Goal: Book appointment/travel/reservation

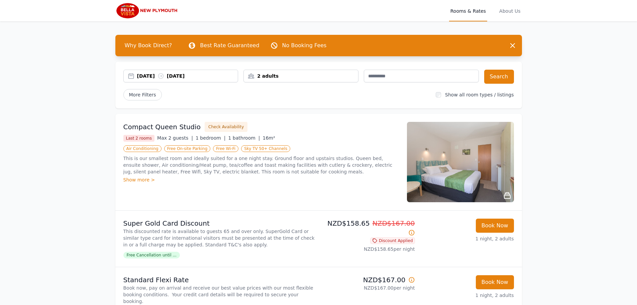
click at [158, 74] on div "[DATE] [DATE]" at bounding box center [187, 76] width 101 height 7
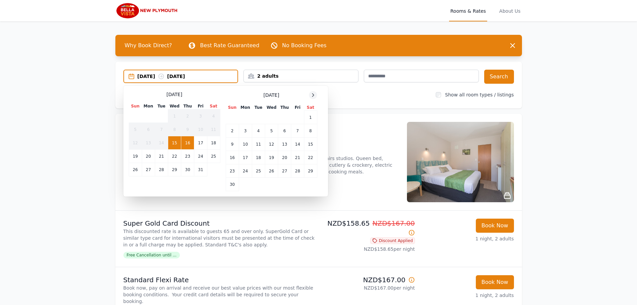
click at [312, 96] on icon at bounding box center [312, 94] width 5 height 5
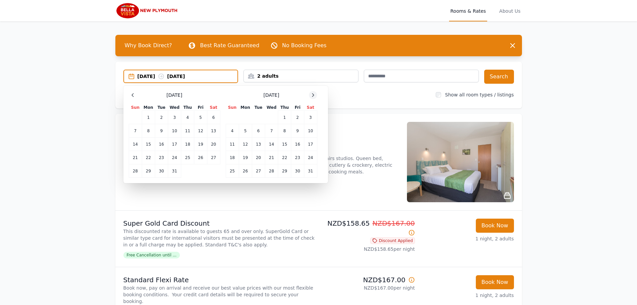
click at [312, 96] on icon at bounding box center [312, 94] width 5 height 5
click at [271, 119] on td "4" at bounding box center [271, 117] width 13 height 13
click at [285, 76] on div "2 adults" at bounding box center [301, 76] width 114 height 7
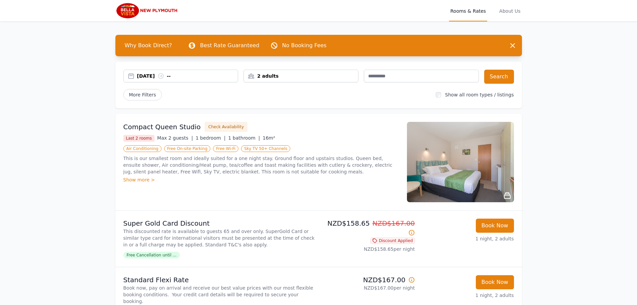
click at [160, 77] on div "[DATE] --" at bounding box center [187, 76] width 101 height 7
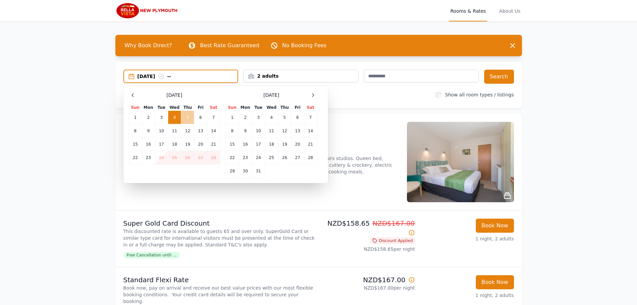
click at [186, 116] on td "5" at bounding box center [187, 117] width 13 height 13
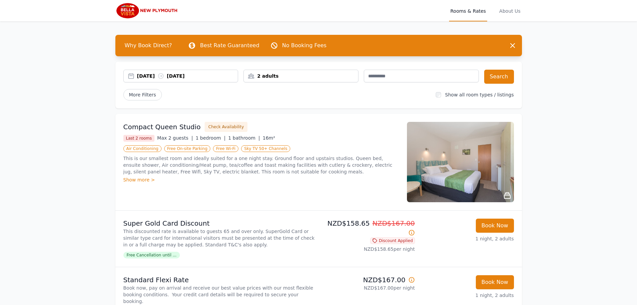
click at [298, 69] on div "[DATE] [DATE] 2 adults Search More Filters Show all room types / listings" at bounding box center [318, 85] width 406 height 47
drag, startPoint x: 298, startPoint y: 78, endPoint x: 302, endPoint y: 79, distance: 4.1
click at [298, 79] on div "2 adults" at bounding box center [301, 76] width 114 height 7
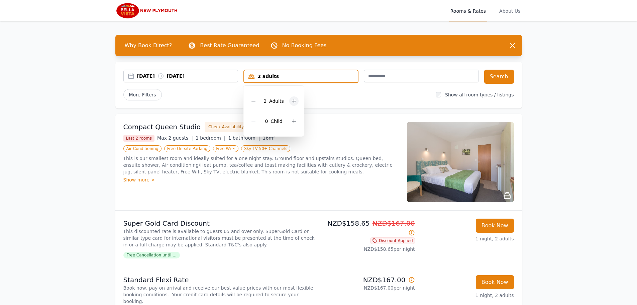
click at [294, 101] on icon at bounding box center [294, 101] width 4 height 4
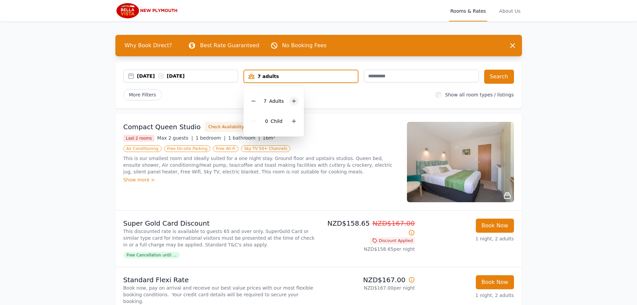
click at [294, 101] on icon at bounding box center [294, 101] width 4 height 4
click at [295, 101] on icon at bounding box center [297, 101] width 4 height 4
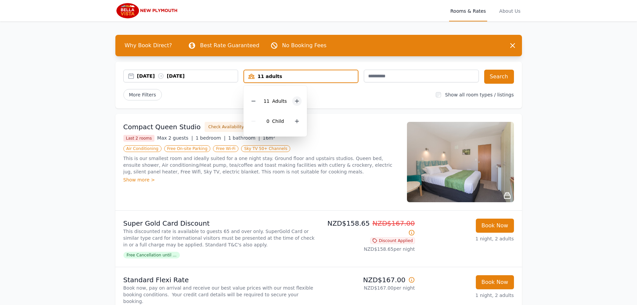
click at [295, 101] on icon at bounding box center [297, 101] width 4 height 4
click at [295, 101] on icon at bounding box center [296, 100] width 5 height 5
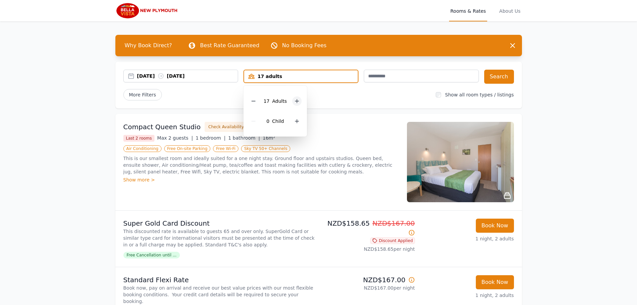
click at [295, 101] on icon at bounding box center [296, 100] width 5 height 5
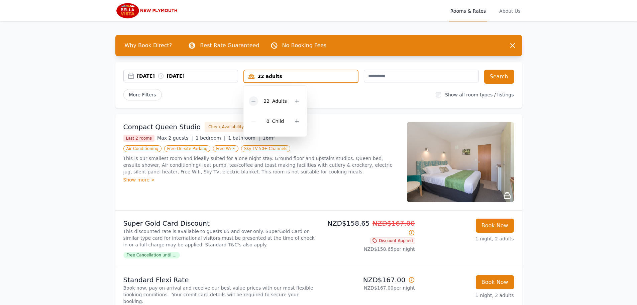
click at [255, 103] on icon at bounding box center [253, 100] width 5 height 5
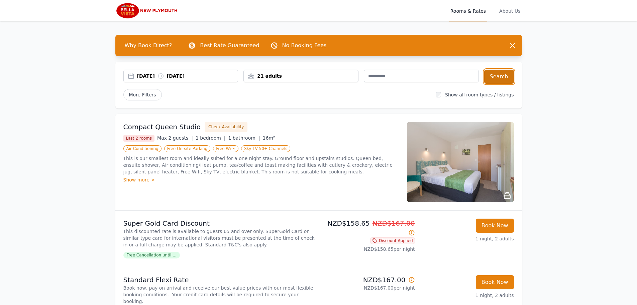
click at [511, 81] on button "Search" at bounding box center [499, 77] width 30 height 14
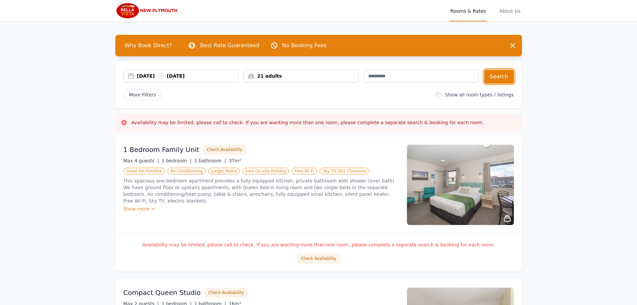
click at [322, 80] on div "21 adults" at bounding box center [300, 76] width 115 height 13
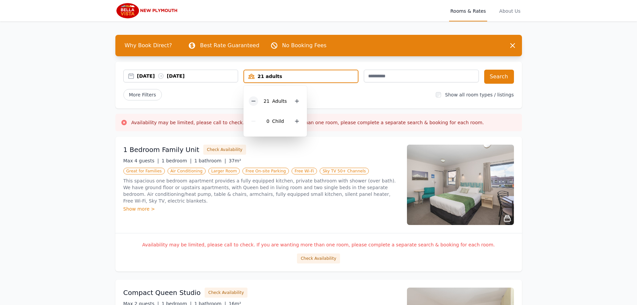
click at [252, 102] on icon at bounding box center [253, 100] width 5 height 5
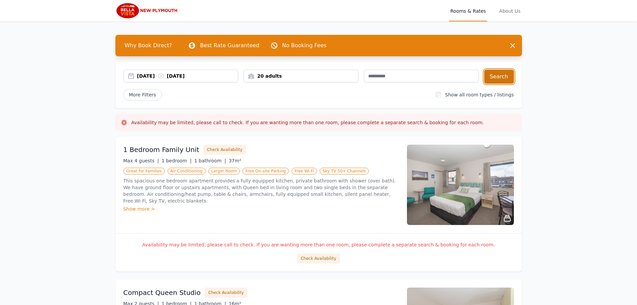
click at [499, 82] on button "Search" at bounding box center [499, 77] width 30 height 14
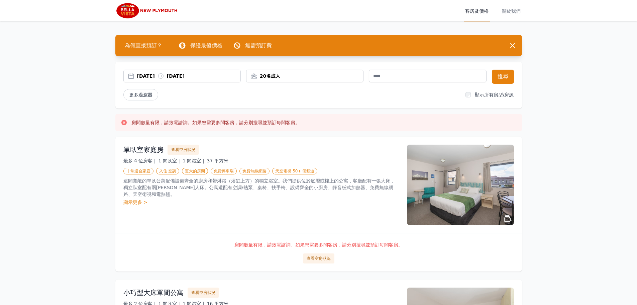
click at [287, 73] on div "20名成人" at bounding box center [304, 76] width 117 height 7
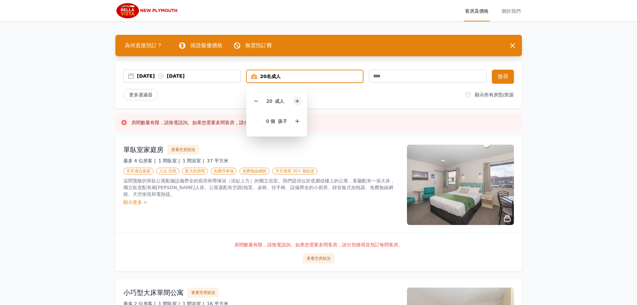
click at [298, 102] on icon at bounding box center [296, 100] width 5 height 5
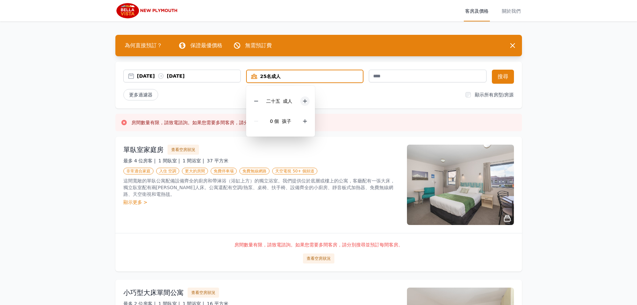
click at [298, 102] on div "二十五 成人" at bounding box center [280, 101] width 58 height 20
click at [310, 100] on div "二十五 成人 0 個 孩子" at bounding box center [280, 111] width 69 height 51
click at [303, 102] on icon at bounding box center [304, 100] width 5 height 5
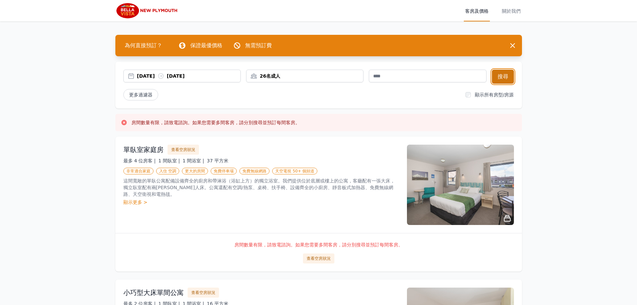
click at [510, 75] on button "搜尋" at bounding box center [503, 77] width 22 height 14
